Goal: Transaction & Acquisition: Purchase product/service

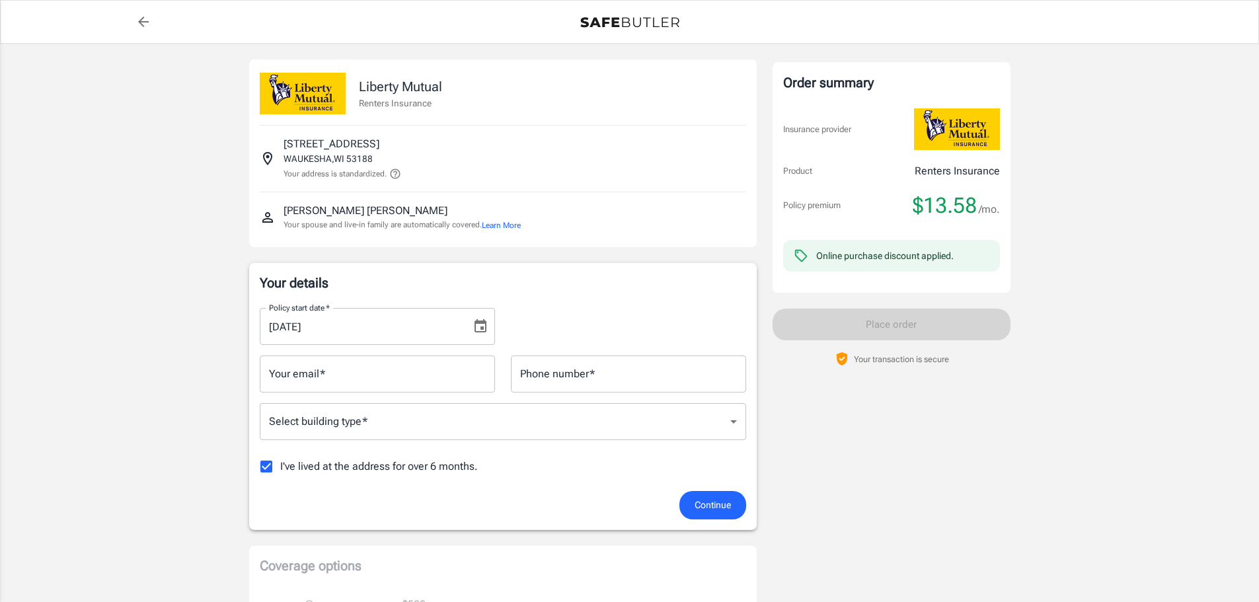
click at [1016, 440] on div "Liberty Mutual Renters Insurance [STREET_ADDRESS] Your address is standardized.…" at bounding box center [629, 601] width 793 height 1114
click at [465, 376] on input "Your email   *" at bounding box center [377, 374] width 235 height 37
type input "[EMAIL_ADDRESS][DOMAIN_NAME]"
click at [655, 382] on input "Phone number   *" at bounding box center [628, 374] width 235 height 37
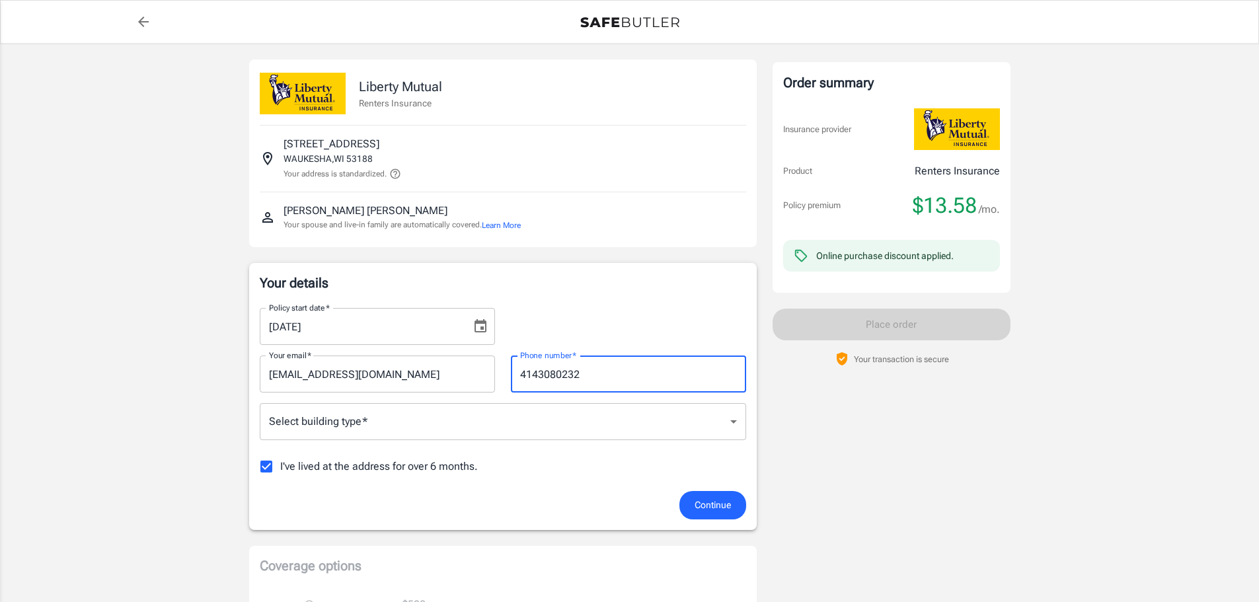
type input "4143080232"
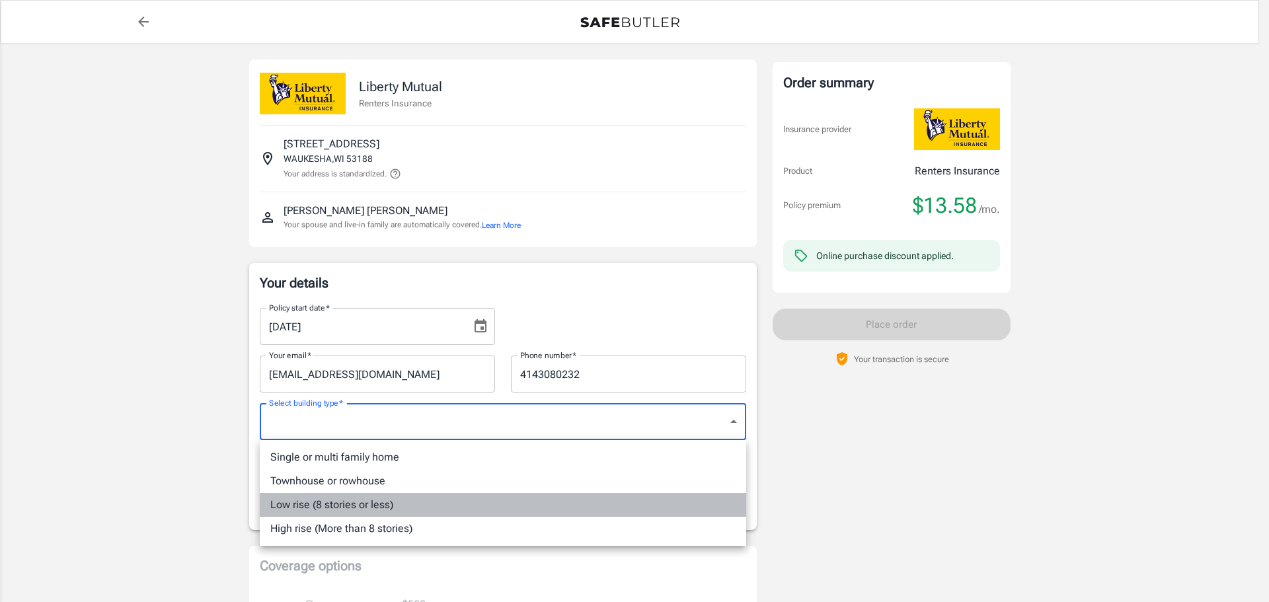
click at [471, 513] on li "Low rise (8 stories or less)" at bounding box center [503, 505] width 487 height 24
type input "lowrise"
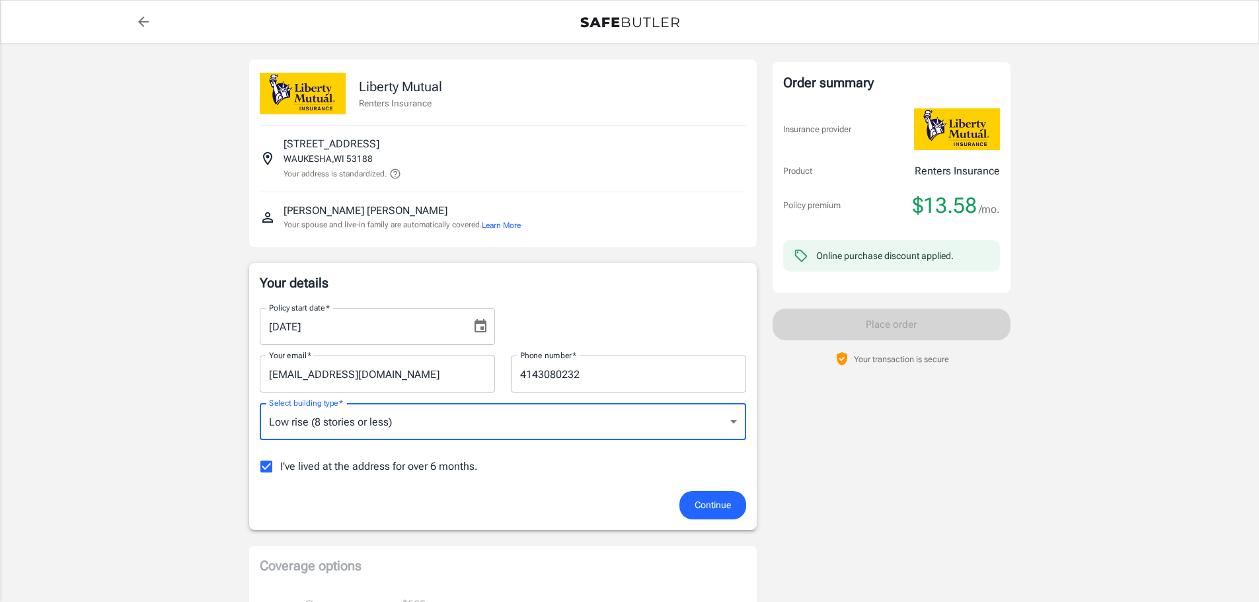
click at [730, 514] on button "Continue" at bounding box center [713, 505] width 67 height 28
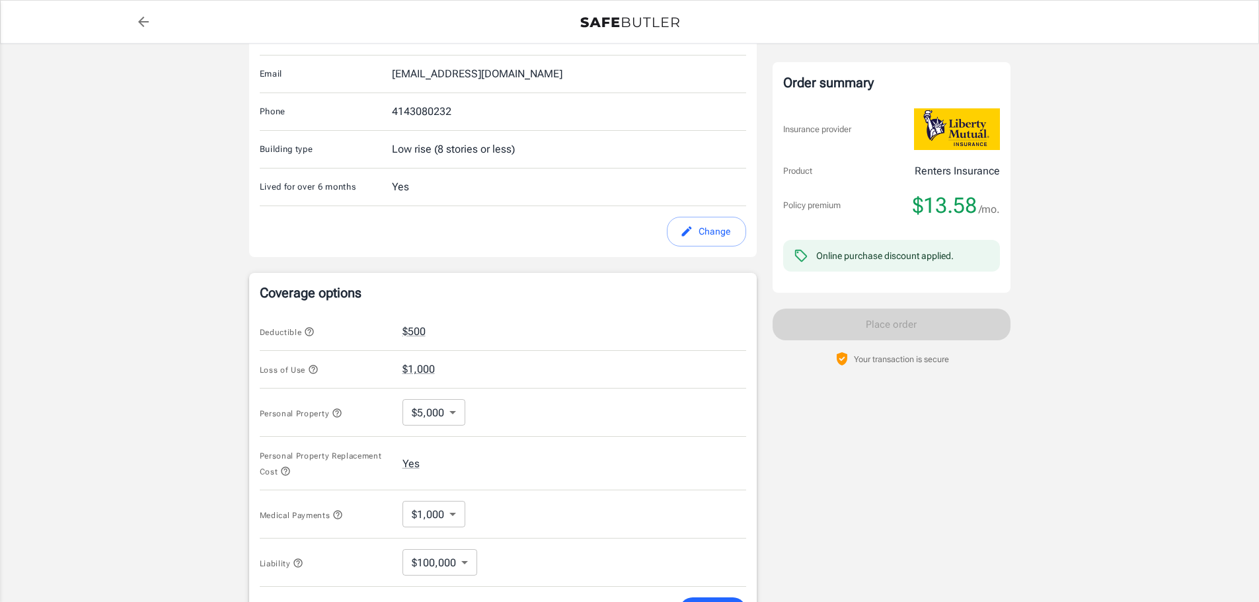
scroll to position [306, 0]
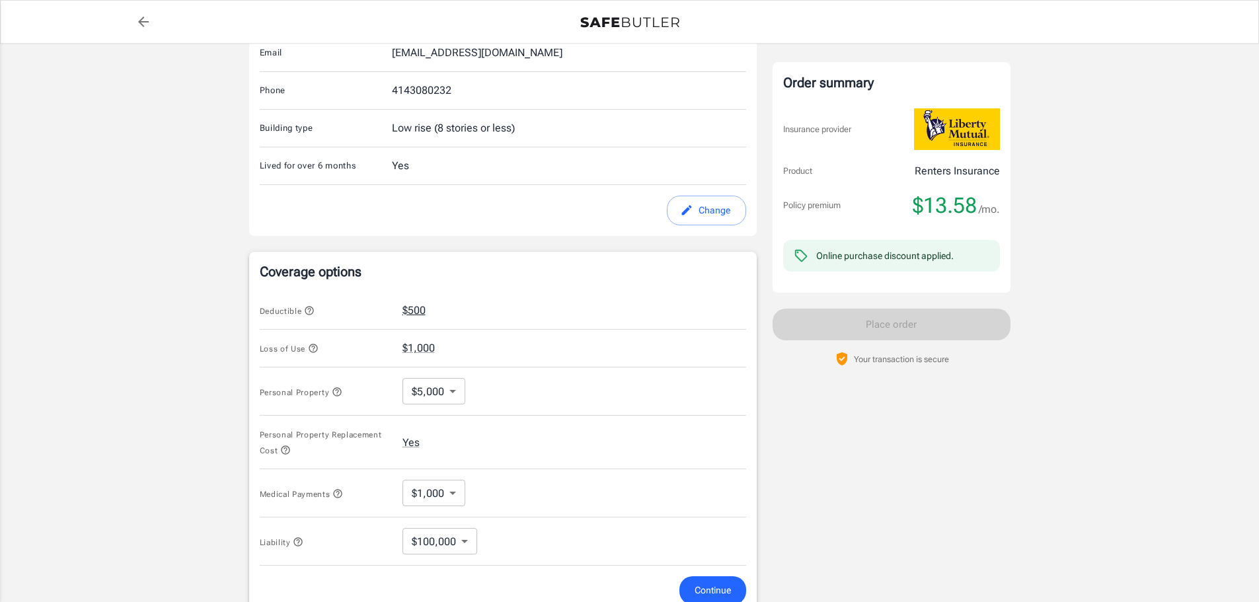
click at [422, 310] on button "$500" at bounding box center [414, 311] width 23 height 16
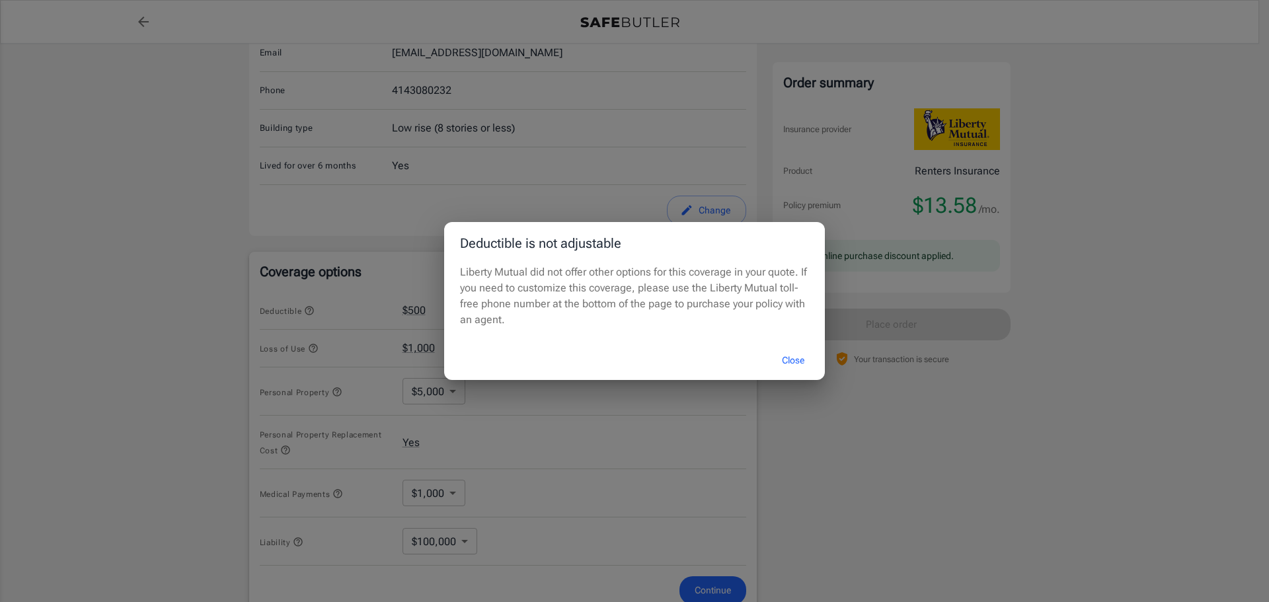
click at [797, 354] on button "Close" at bounding box center [793, 360] width 53 height 28
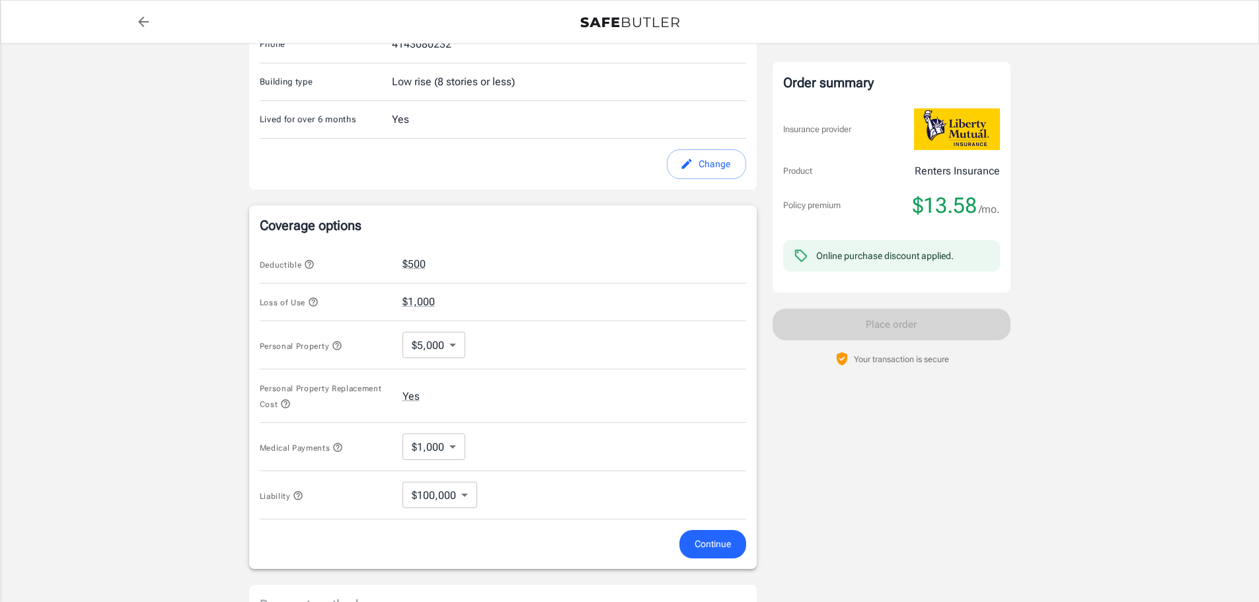
scroll to position [372, 0]
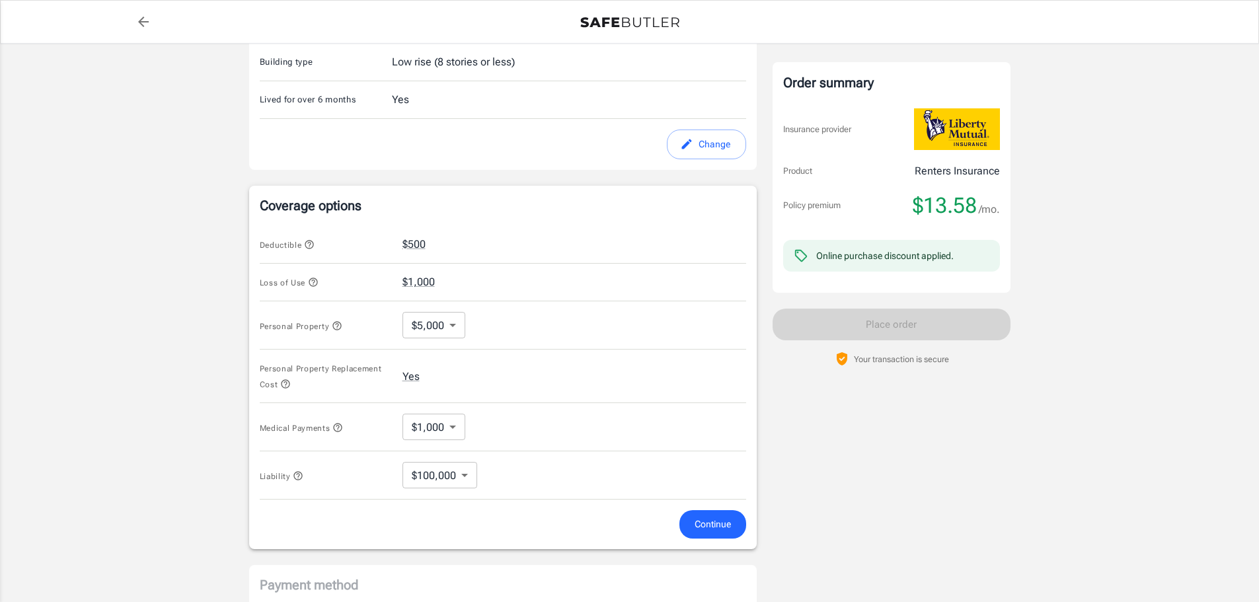
click at [458, 333] on body "Policy premium $ 13.58 /mo Liberty Mutual Renters Insurance [STREET_ADDRESS] Yo…" at bounding box center [629, 259] width 1259 height 1262
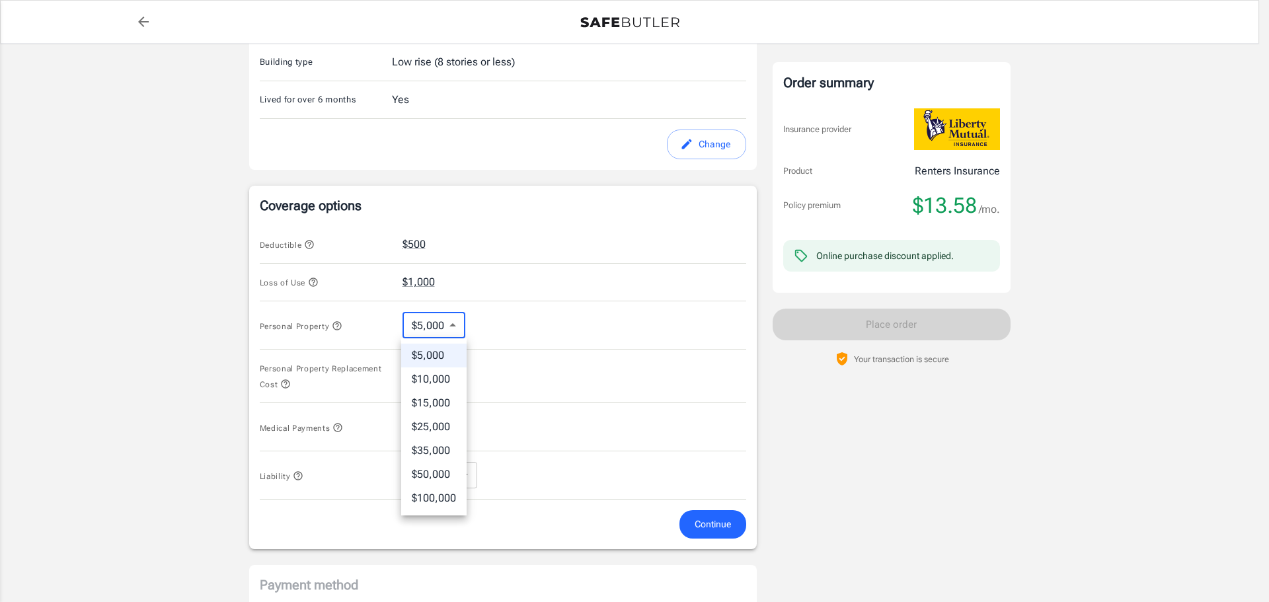
click at [444, 356] on li "$5,000" at bounding box center [433, 356] width 65 height 24
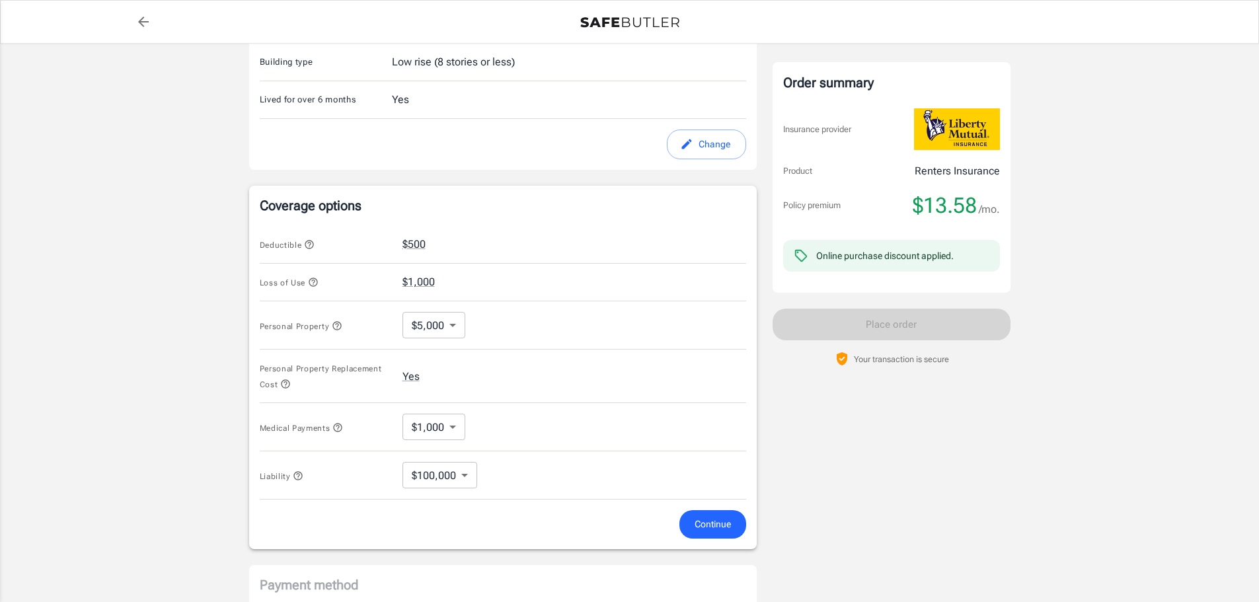
click at [503, 359] on div "Personal Property Replacement Cost Yes" at bounding box center [503, 377] width 487 height 54
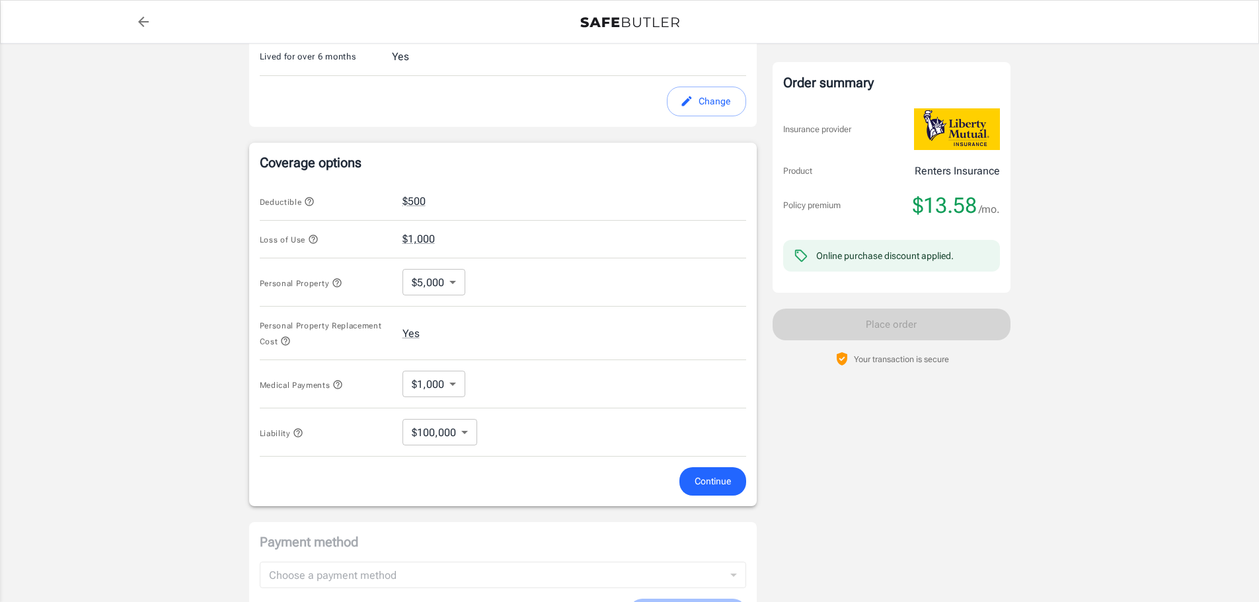
scroll to position [438, 0]
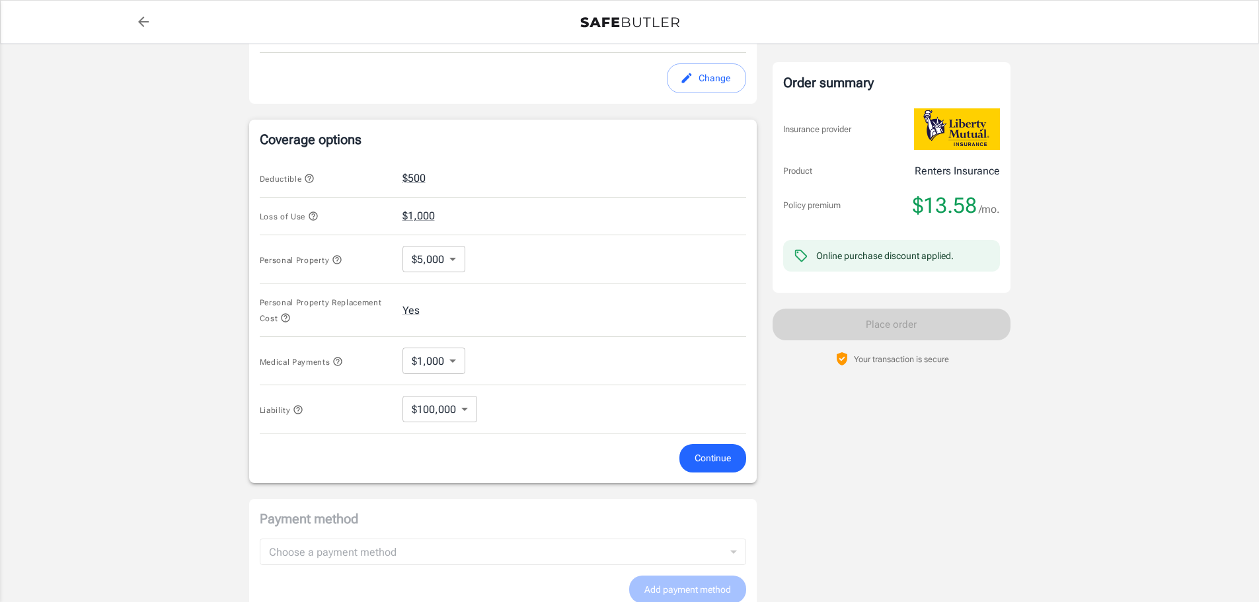
click at [700, 452] on span "Continue" at bounding box center [713, 458] width 36 height 17
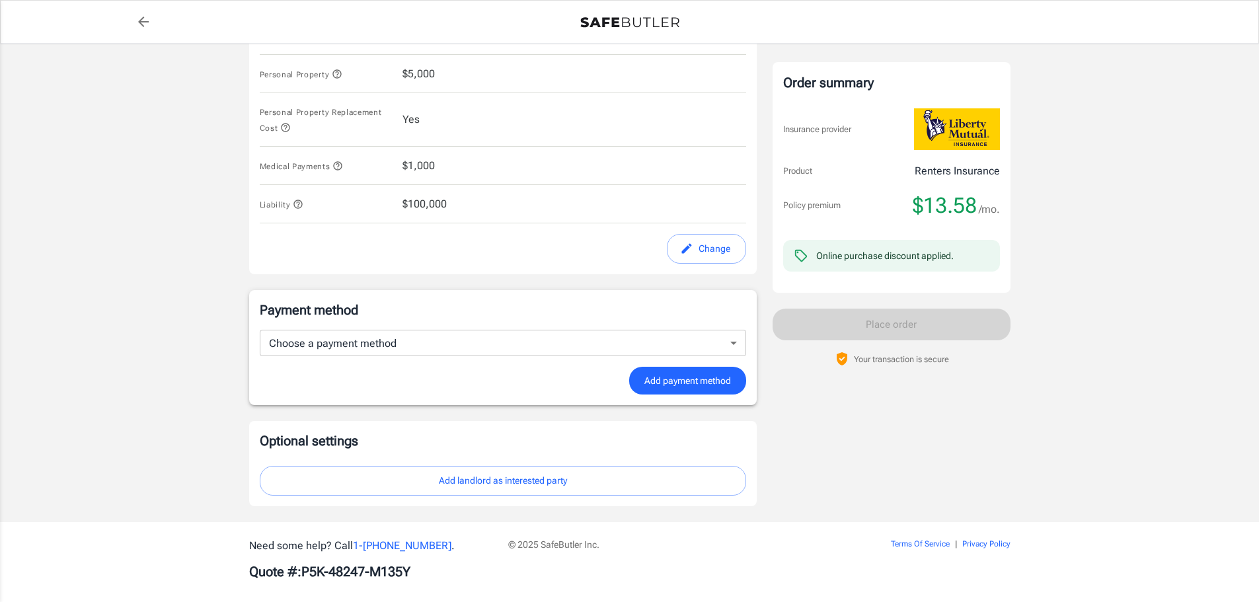
scroll to position [631, 0]
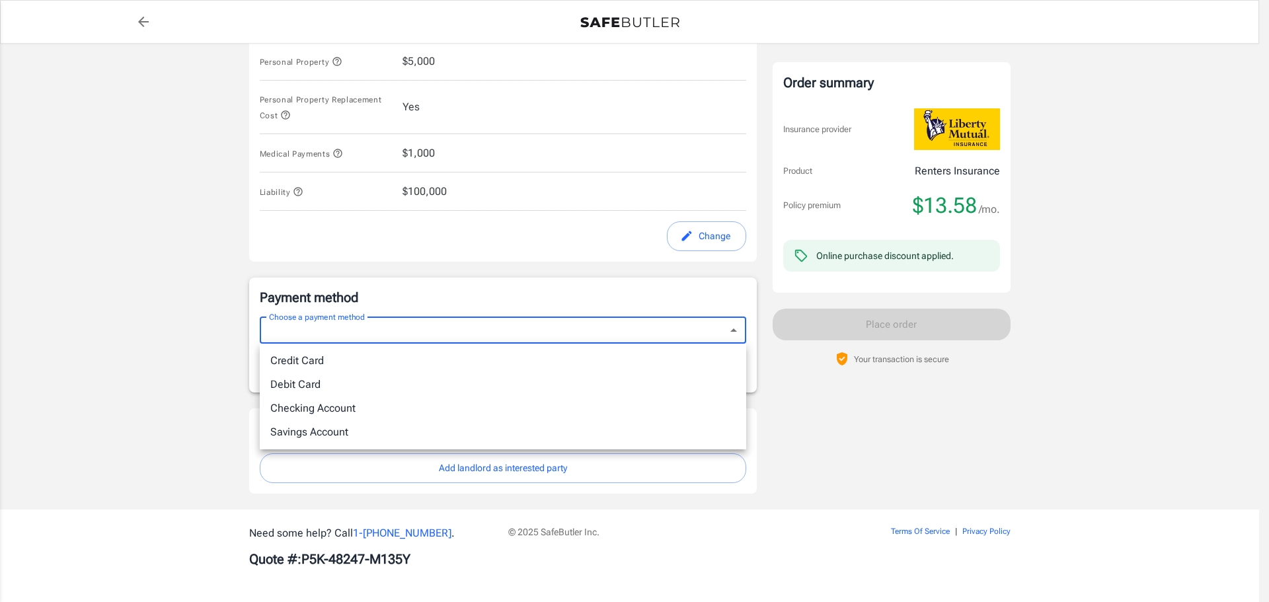
click at [305, 379] on li "Debit Card" at bounding box center [503, 385] width 487 height 24
type input "debit"
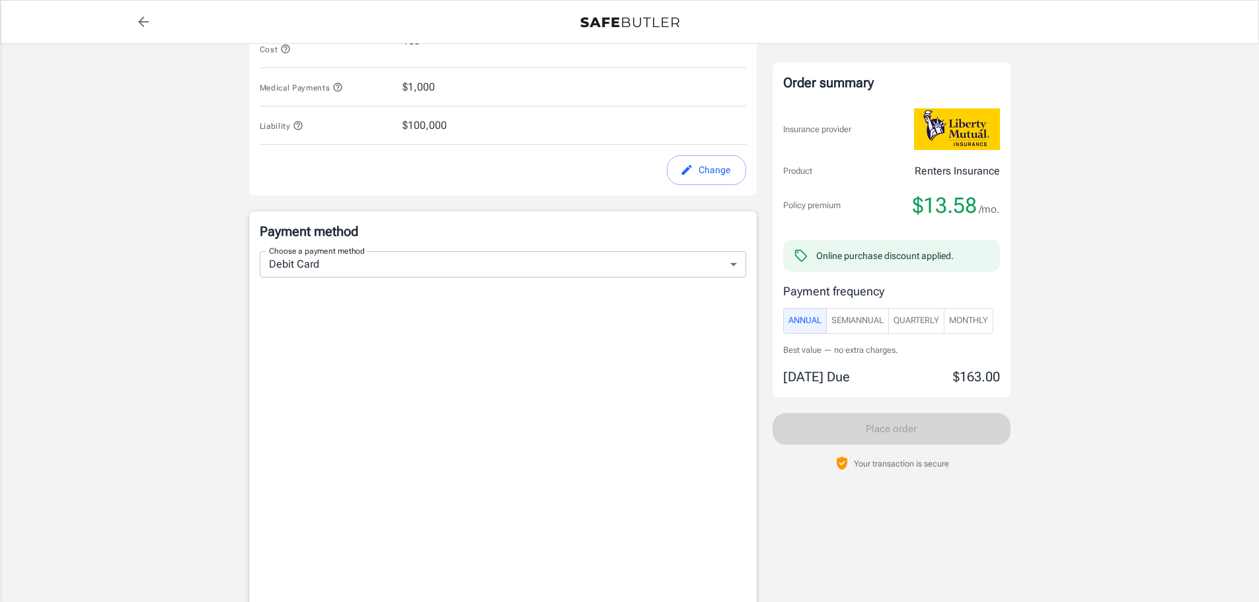
scroll to position [764, 0]
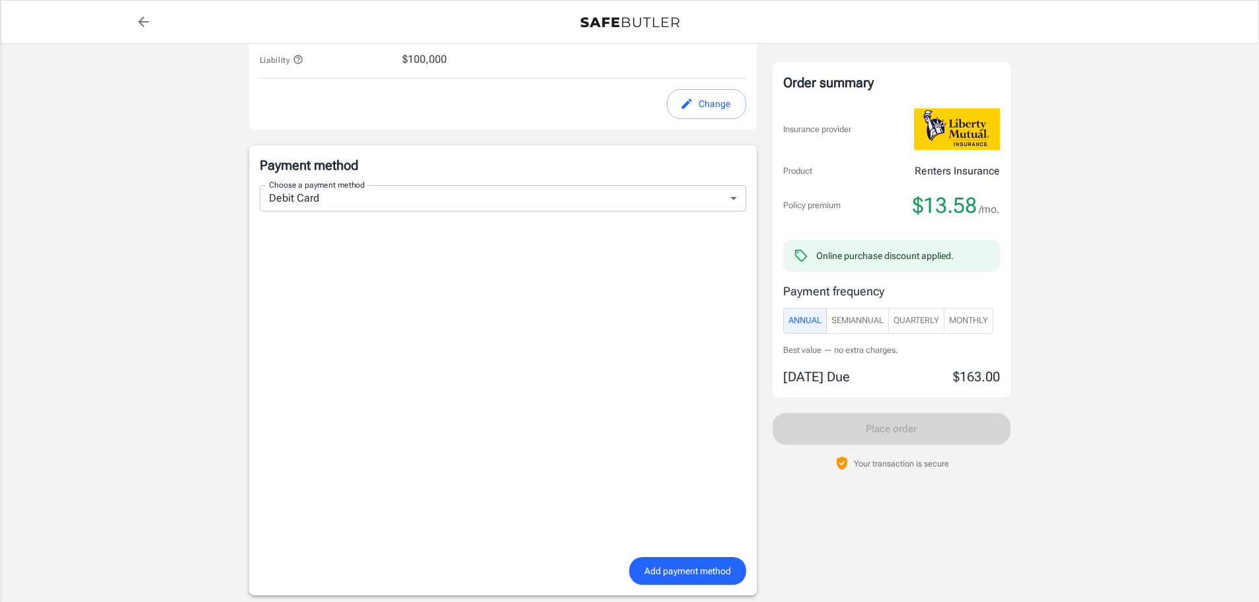
click at [979, 324] on span "Monthly" at bounding box center [968, 320] width 39 height 15
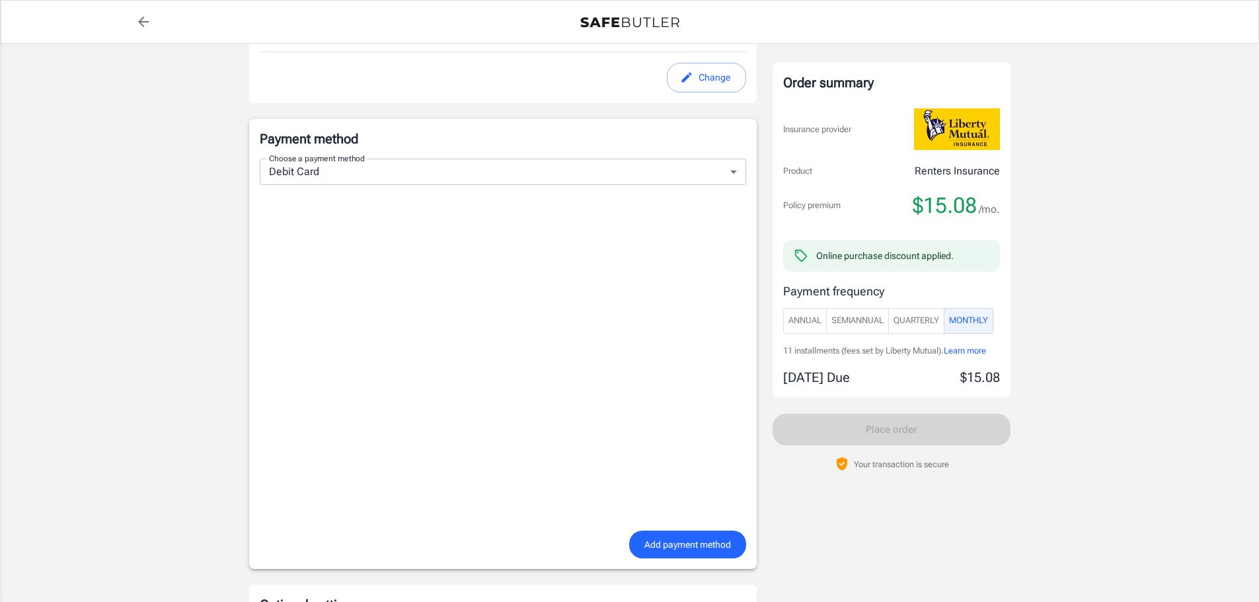
scroll to position [926, 0]
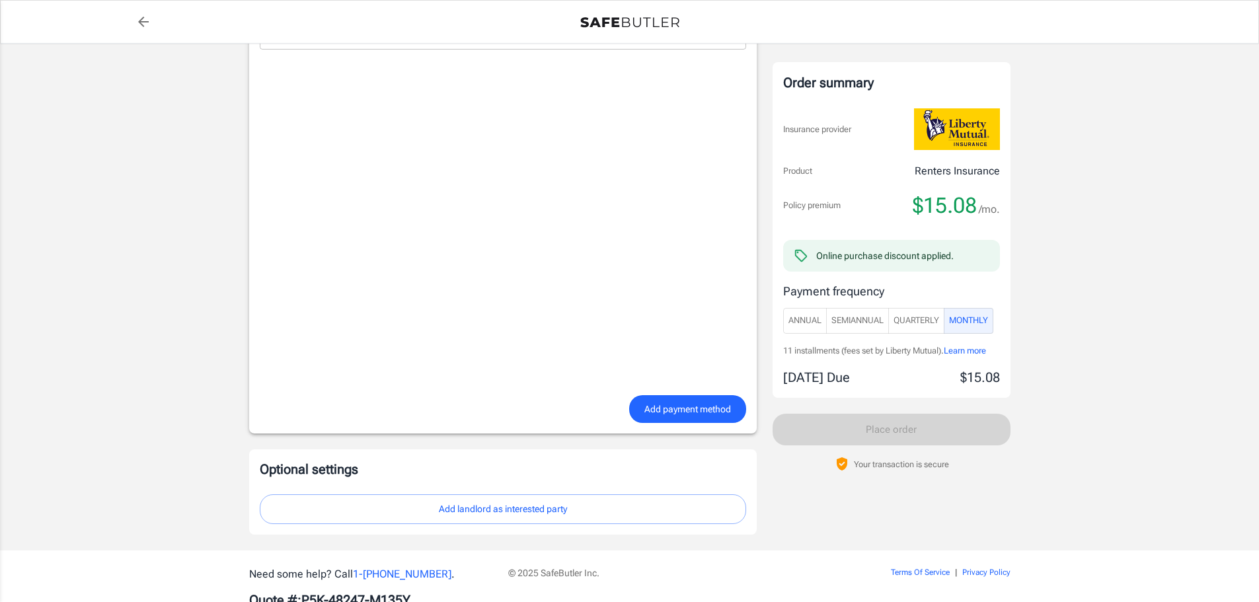
click at [659, 403] on span "Add payment method" at bounding box center [688, 409] width 87 height 17
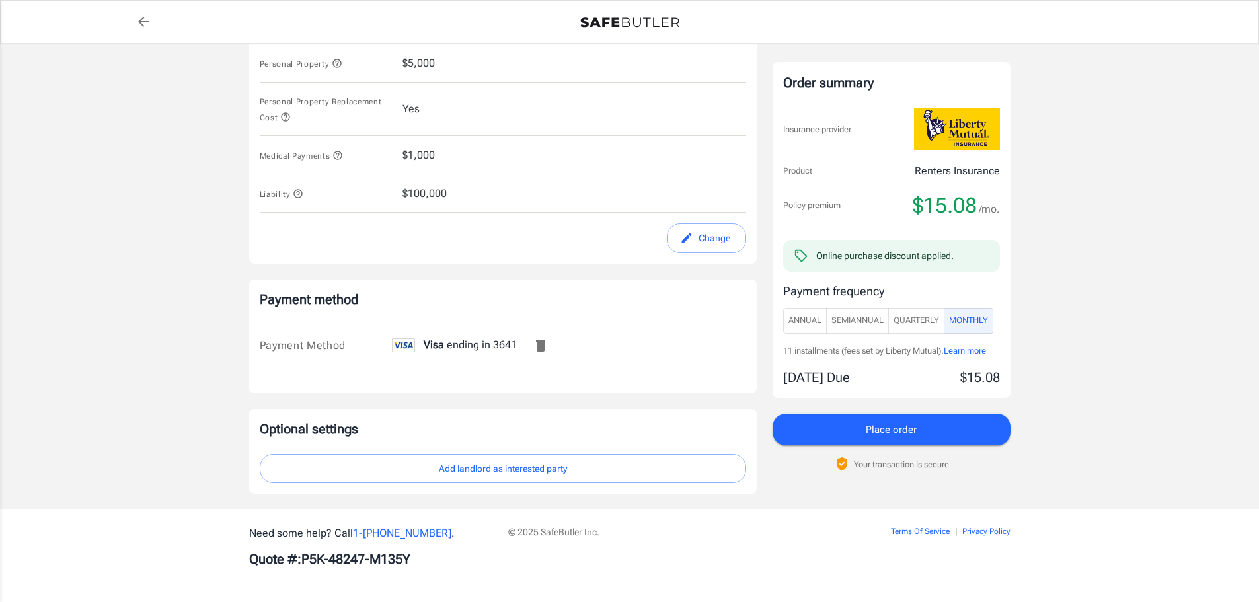
scroll to position [629, 0]
click at [521, 458] on button "Add landlord as interested party" at bounding box center [503, 469] width 487 height 30
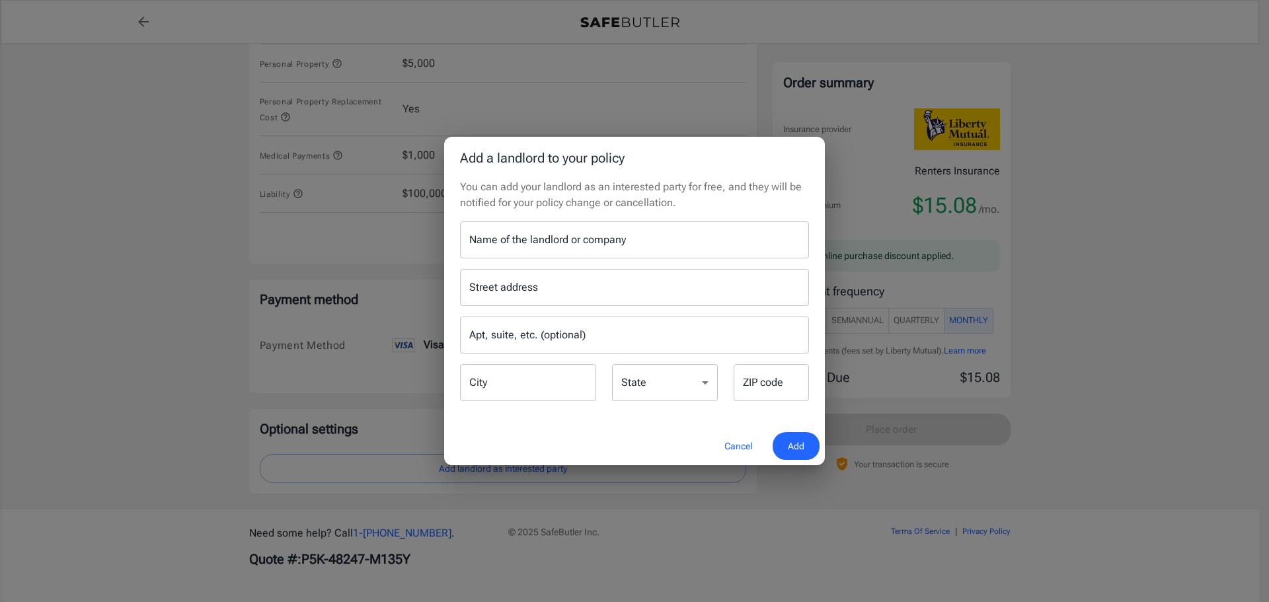
click at [733, 452] on button "Cancel" at bounding box center [738, 446] width 58 height 28
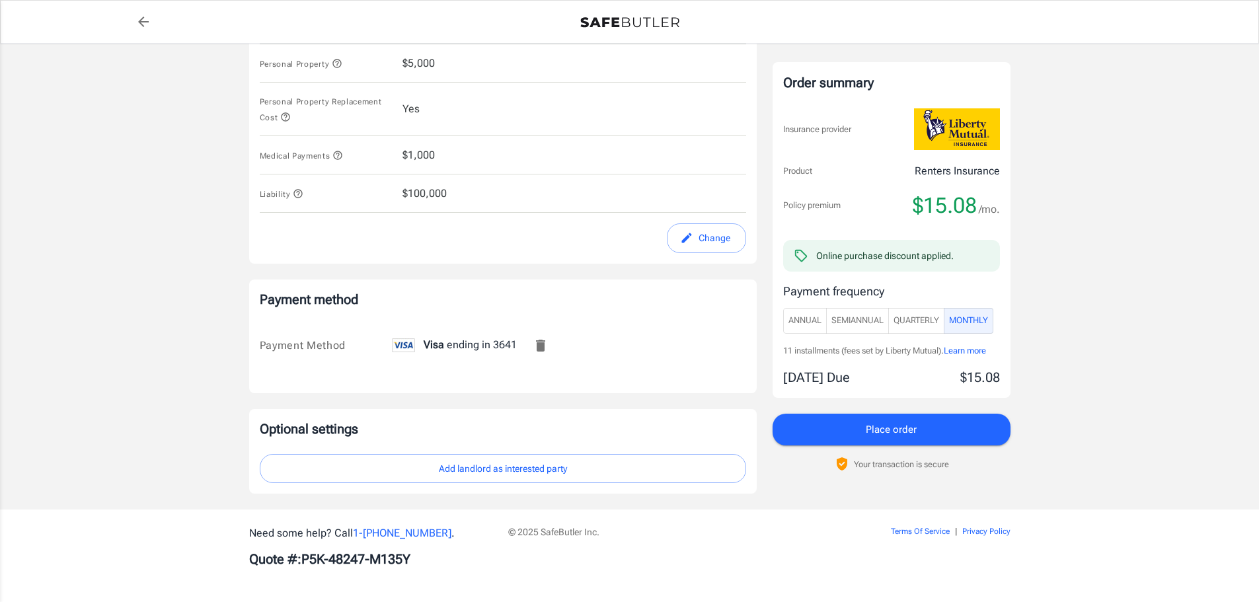
click at [853, 416] on button "Place order" at bounding box center [892, 430] width 238 height 32
